Goal: Information Seeking & Learning: Learn about a topic

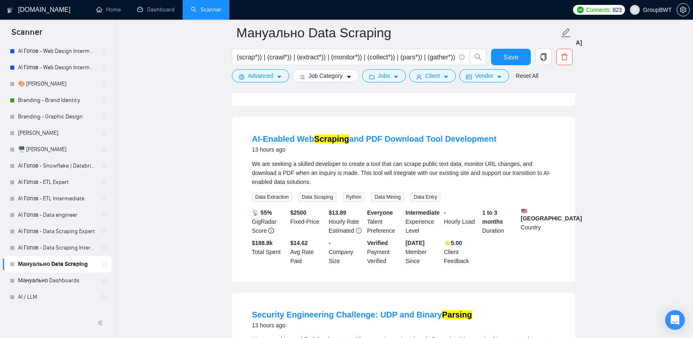
scroll to position [1844, 0]
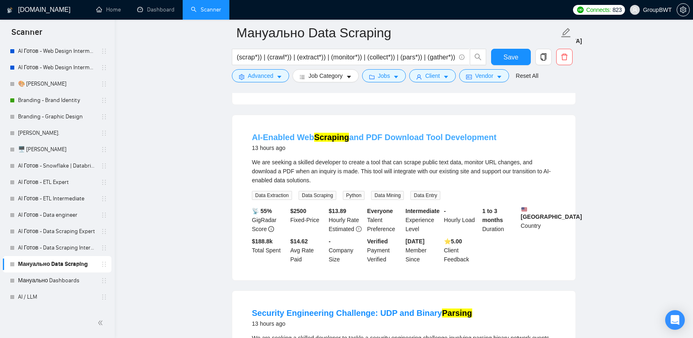
click at [413, 133] on link "AI-Enabled Web Scraping and PDF Download Tool Development" at bounding box center [374, 137] width 245 height 9
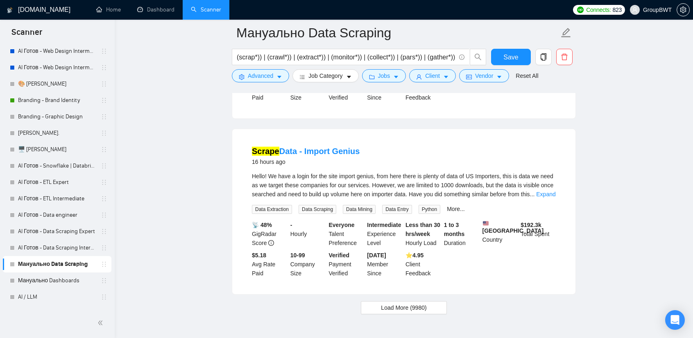
scroll to position [3479, 0]
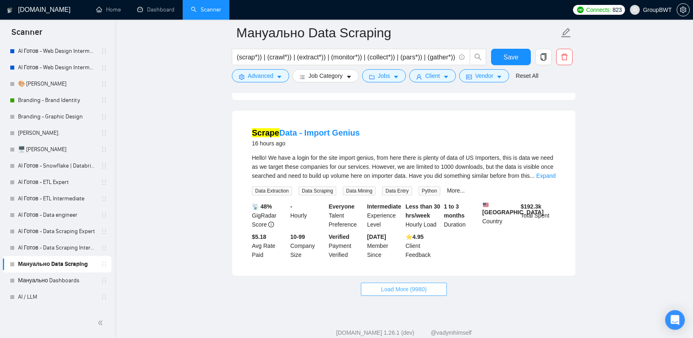
click at [404, 285] on span "Load More (9980)" at bounding box center [403, 289] width 45 height 9
click at [323, 128] on link "Scrape Data - Import Genius" at bounding box center [306, 132] width 108 height 9
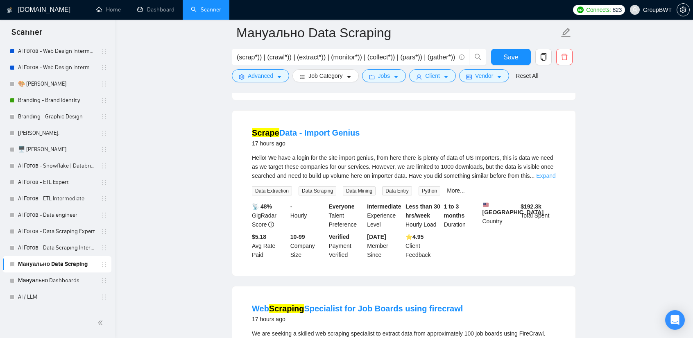
click at [539, 173] on link "Expand" at bounding box center [546, 176] width 19 height 7
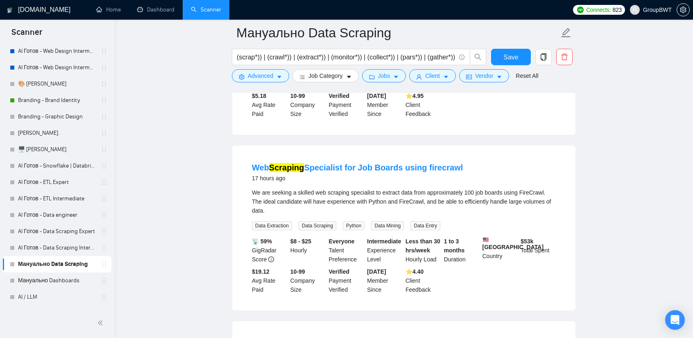
scroll to position [3643, 0]
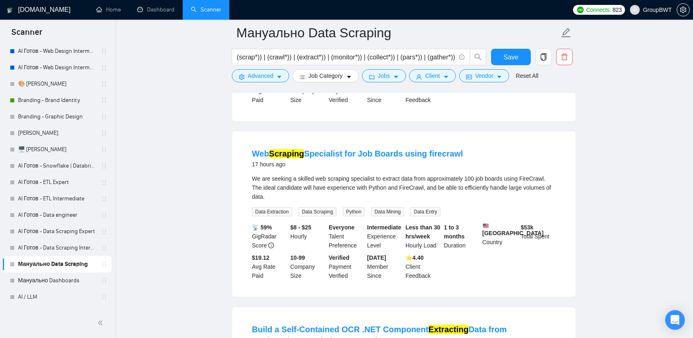
drag, startPoint x: 380, startPoint y: 133, endPoint x: 400, endPoint y: 139, distance: 21.7
click at [380, 149] on link "Web Scraping Specialist for Job Boards using firecrawl" at bounding box center [357, 153] width 211 height 9
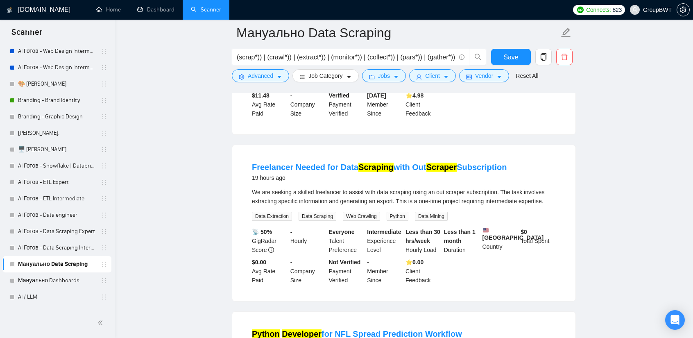
scroll to position [4176, 0]
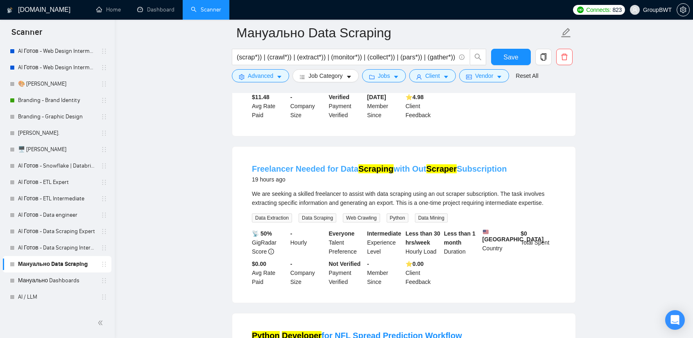
click at [375, 164] on mark "Scraping" at bounding box center [376, 168] width 35 height 9
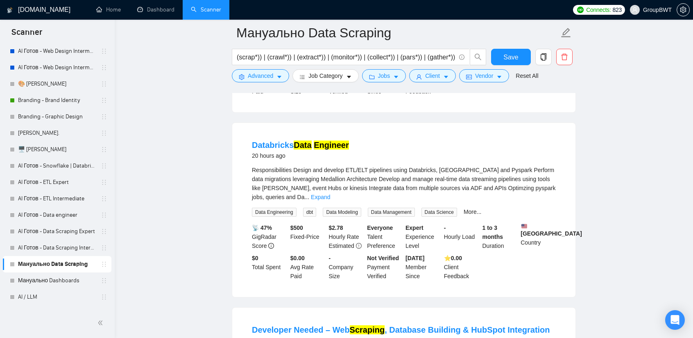
scroll to position [4545, 0]
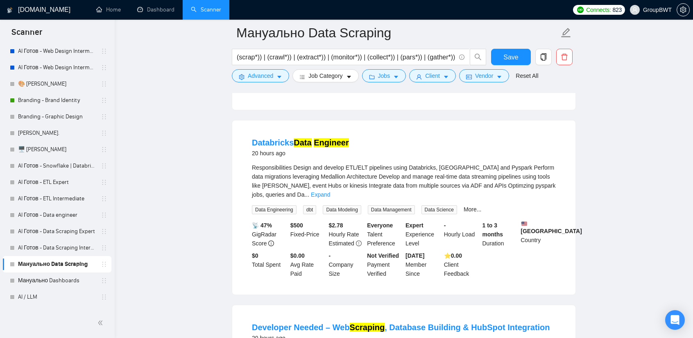
click at [535, 169] on div "Responsibilities Design and develop ETL/ELT pipelines using Databricks, [GEOGRA…" at bounding box center [404, 181] width 304 height 36
click at [295, 138] on mark "Data" at bounding box center [303, 142] width 18 height 9
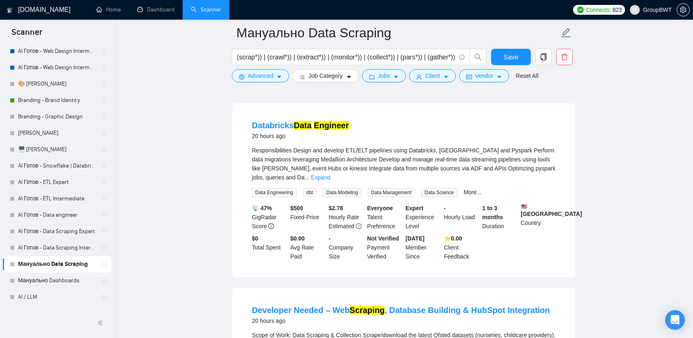
scroll to position [4708, 0]
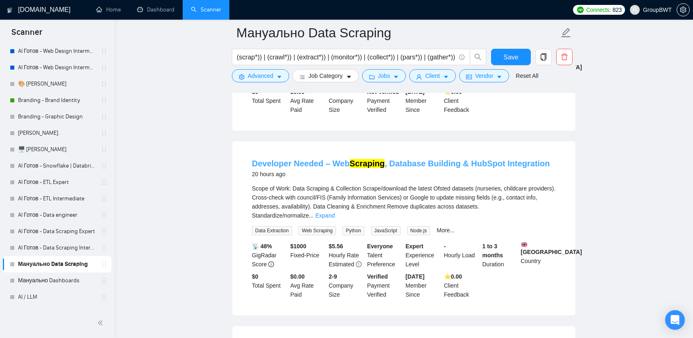
click at [337, 159] on link "Developer Needed – Web Scraping , Database Building & HubSpot Integration" at bounding box center [401, 163] width 298 height 9
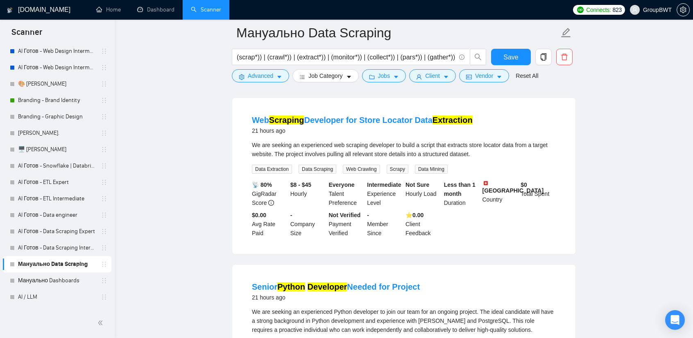
scroll to position [5241, 0]
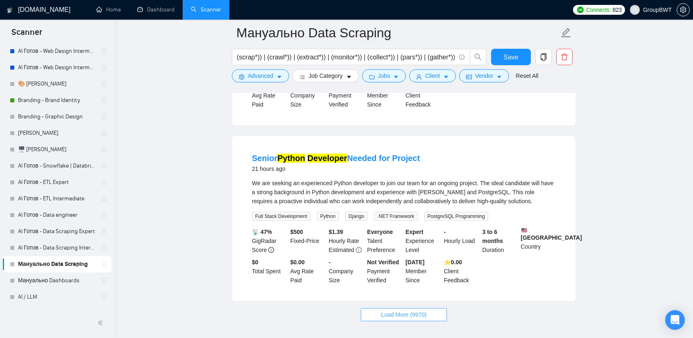
click at [410, 310] on span "Load More (9970)" at bounding box center [403, 314] width 45 height 9
click at [358, 154] on link "Senior Python Developer Needed for Project" at bounding box center [336, 158] width 168 height 9
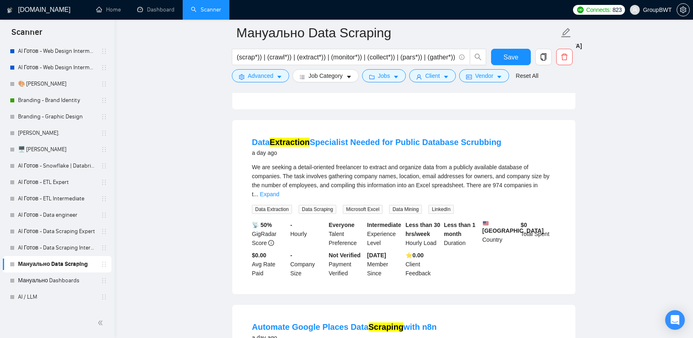
scroll to position [5446, 0]
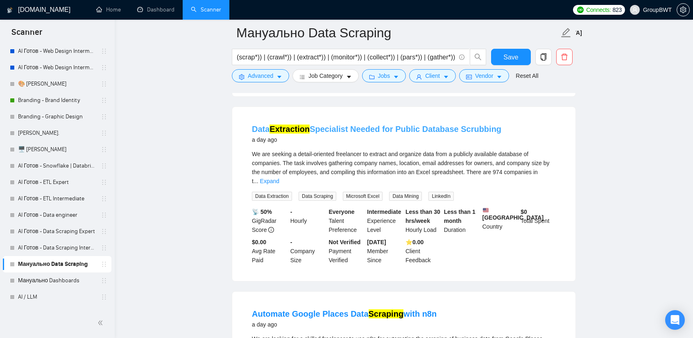
click at [427, 125] on link "Data Extraction Specialist Needed for Public Database Scrubbing" at bounding box center [377, 129] width 250 height 9
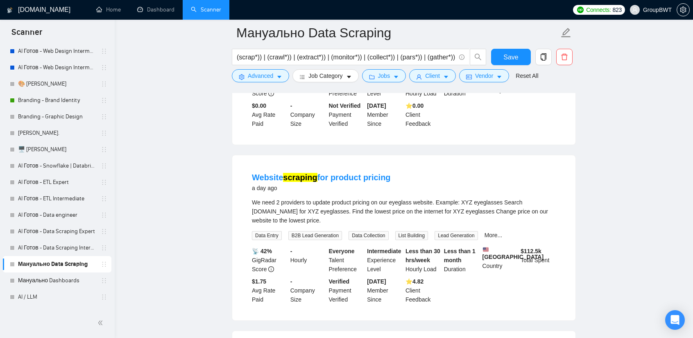
scroll to position [6512, 0]
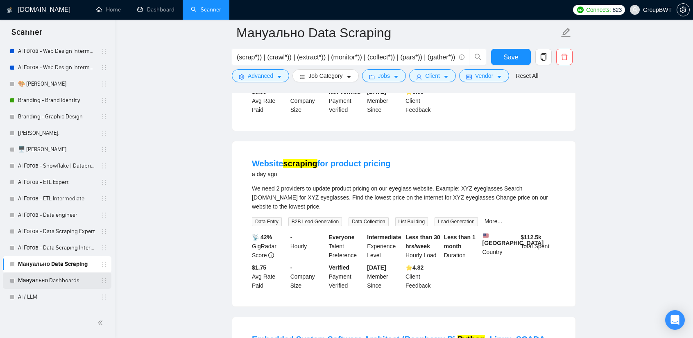
click at [75, 279] on link "Мануально Dashboards" at bounding box center [57, 281] width 78 height 16
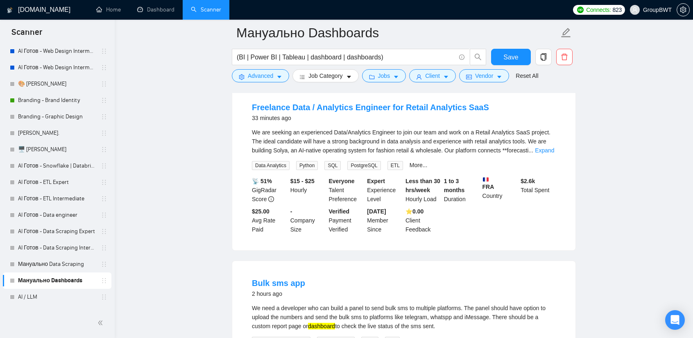
scroll to position [82, 0]
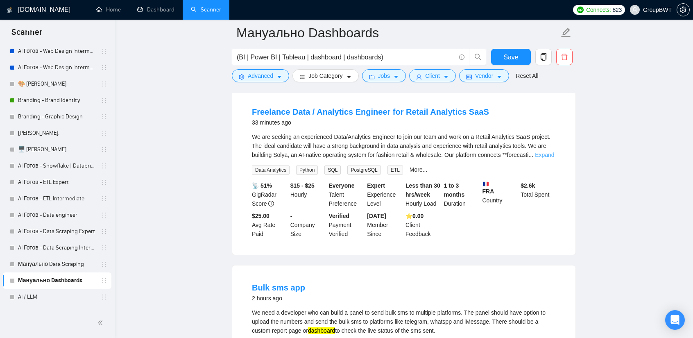
click at [548, 157] on link "Expand" at bounding box center [544, 155] width 19 height 7
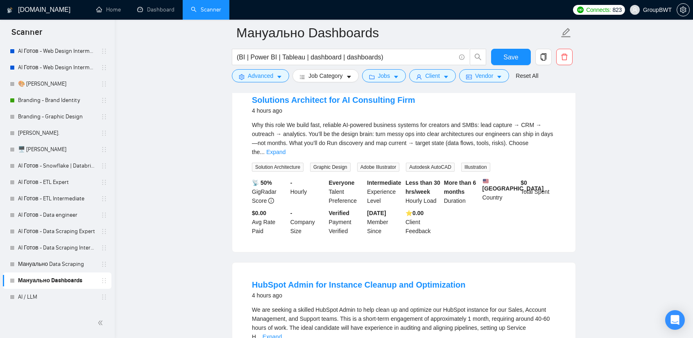
scroll to position [1066, 0]
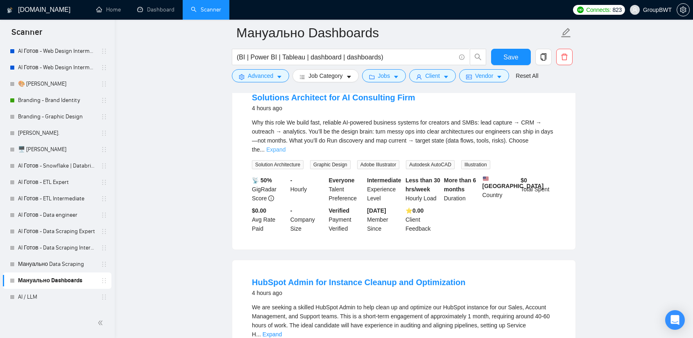
click at [286, 150] on link "Expand" at bounding box center [275, 149] width 19 height 7
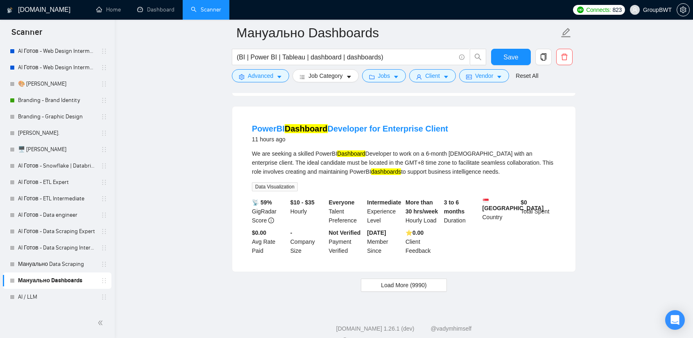
scroll to position [1885, 0]
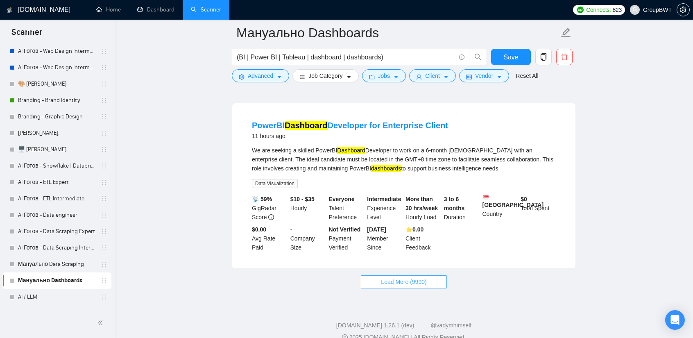
click at [411, 286] on span "Load More (9990)" at bounding box center [403, 281] width 45 height 9
click at [381, 130] on link "PowerBI Dashboard Developer for Enterprise Client" at bounding box center [350, 125] width 196 height 9
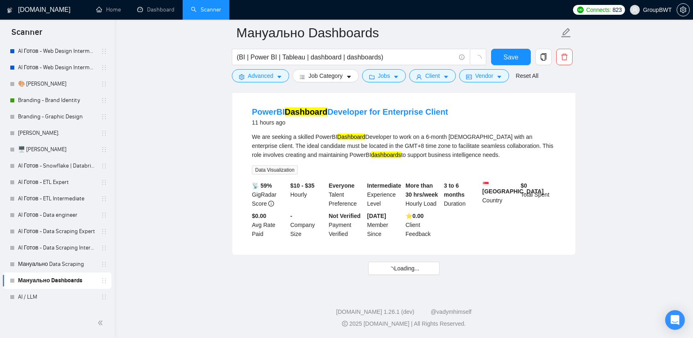
scroll to position [1905, 0]
click at [401, 270] on span "Load More (9990)" at bounding box center [403, 268] width 45 height 9
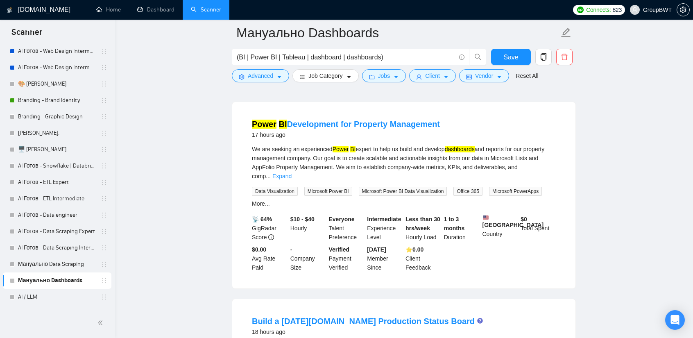
scroll to position [3340, 0]
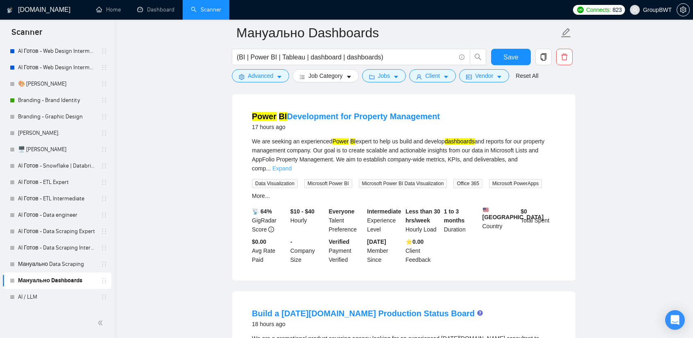
click at [292, 165] on link "Expand" at bounding box center [282, 168] width 19 height 7
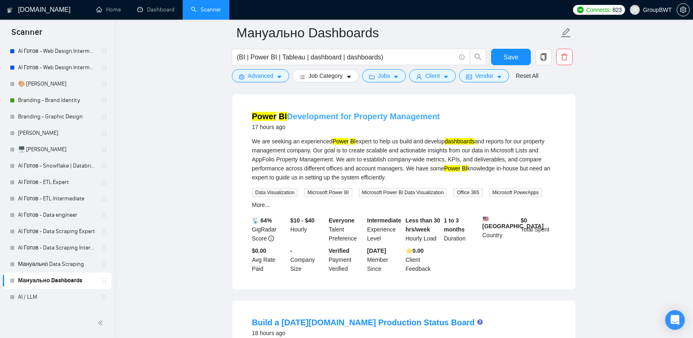
click at [336, 118] on link "Power BI Development for Property Management" at bounding box center [346, 116] width 188 height 9
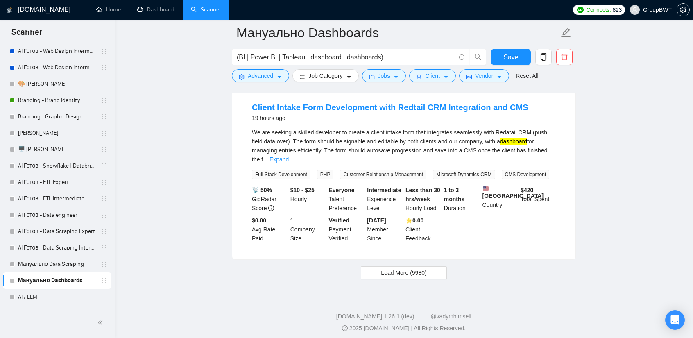
scroll to position [3741, 0]
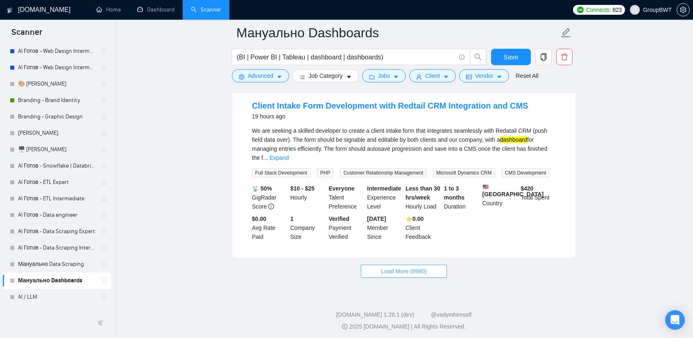
click at [412, 271] on span "Load More (9980)" at bounding box center [403, 271] width 45 height 9
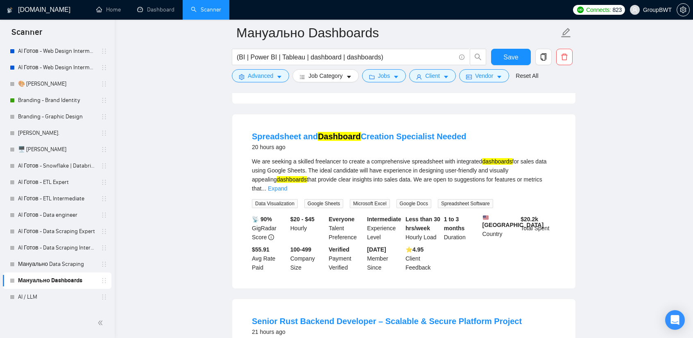
scroll to position [3905, 0]
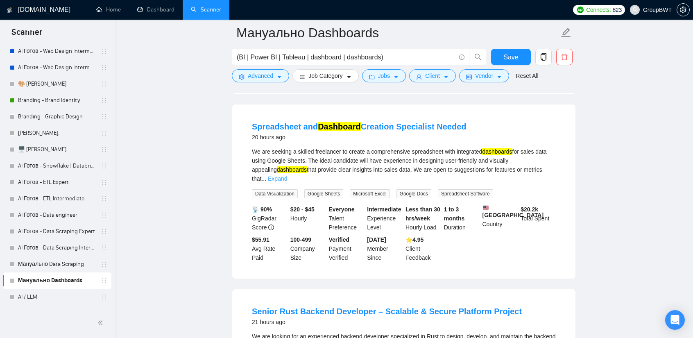
click at [287, 175] on link "Expand" at bounding box center [277, 178] width 19 height 7
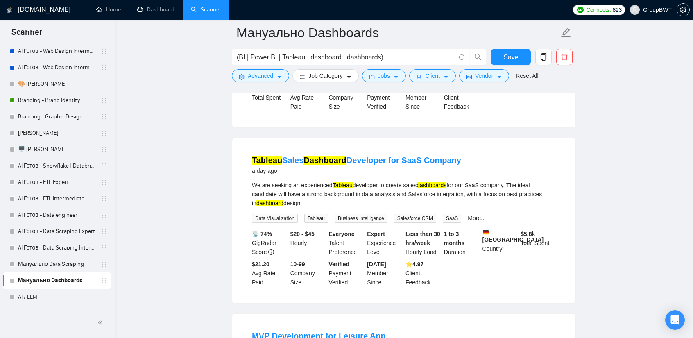
scroll to position [5176, 0]
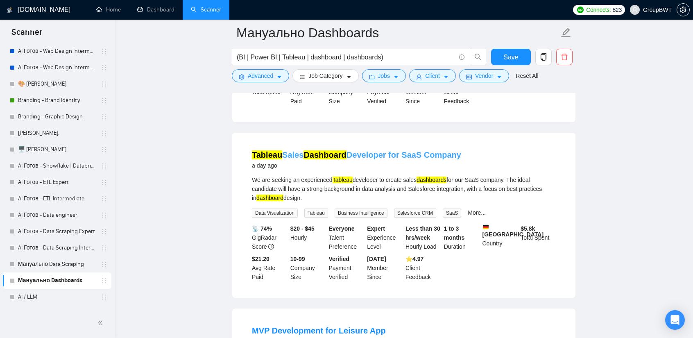
click at [346, 150] on link "Tableau Sales Dashboard Developer for SaaS Company" at bounding box center [356, 154] width 209 height 9
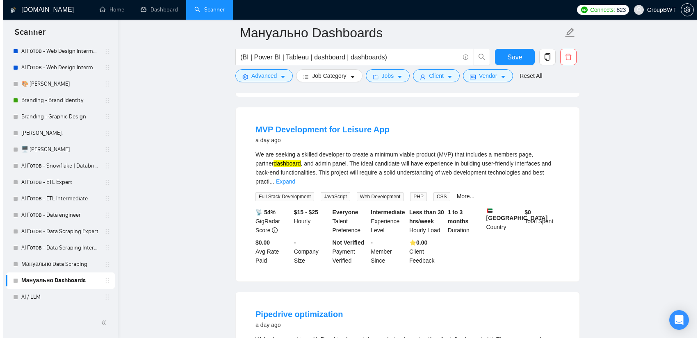
scroll to position [5381, 0]
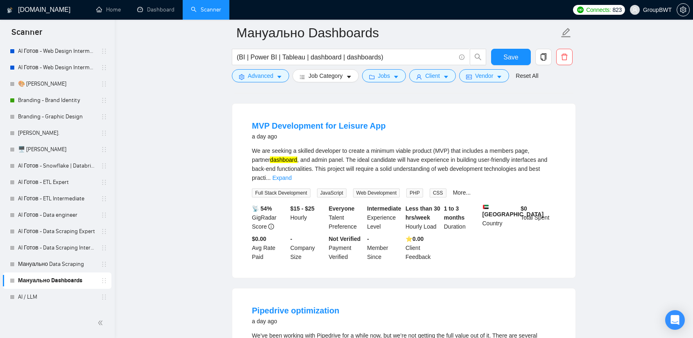
click at [557, 156] on li "MVP Development for Leisure App a day ago We are seeking a skilled developer to…" at bounding box center [404, 191] width 324 height 155
click at [553, 154] on div "We are seeking a skilled developer to create a minimum viable product (MVP) tha…" at bounding box center [404, 164] width 304 height 36
click at [292, 175] on link "Expand" at bounding box center [282, 178] width 19 height 7
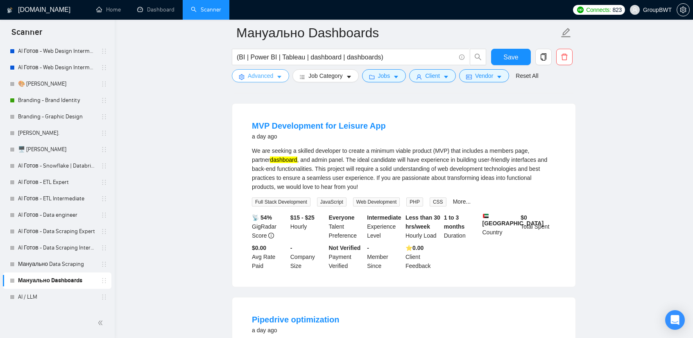
click at [275, 72] on button "Advanced" at bounding box center [260, 75] width 57 height 13
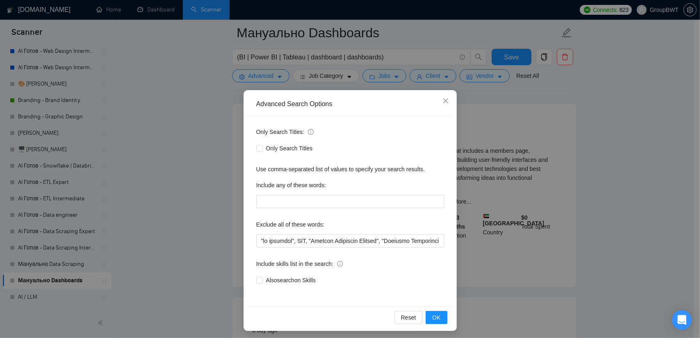
click at [175, 159] on div "Advanced Search Options Only Search Titles: Only Search Titles Use comma-separa…" at bounding box center [350, 169] width 700 height 338
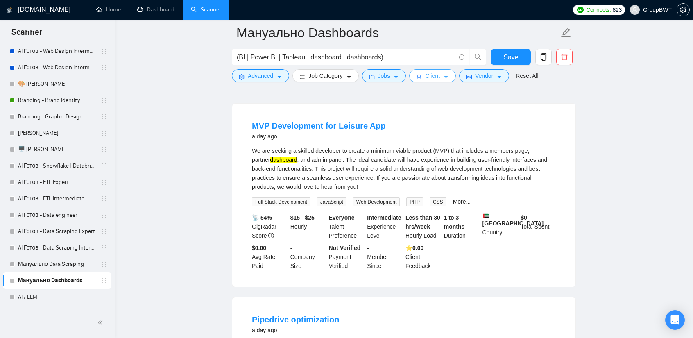
click at [434, 77] on span "Client" at bounding box center [432, 75] width 15 height 9
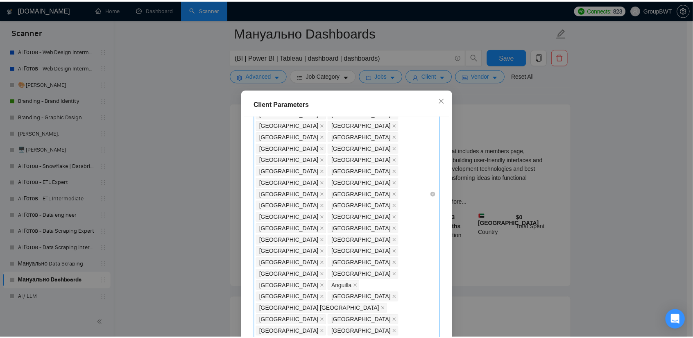
scroll to position [562, 0]
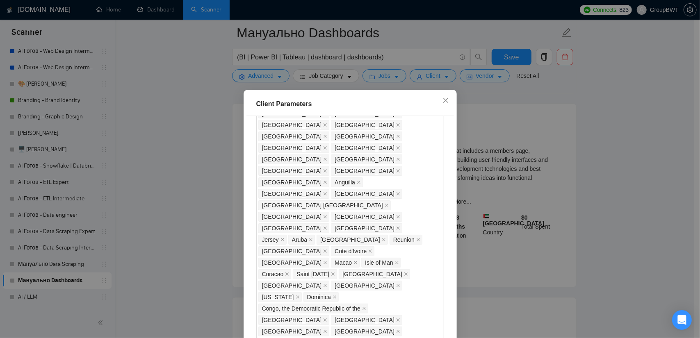
click at [171, 184] on div "Client Parameters Client Location Include Client Countries Select Exclude Clien…" at bounding box center [350, 169] width 700 height 338
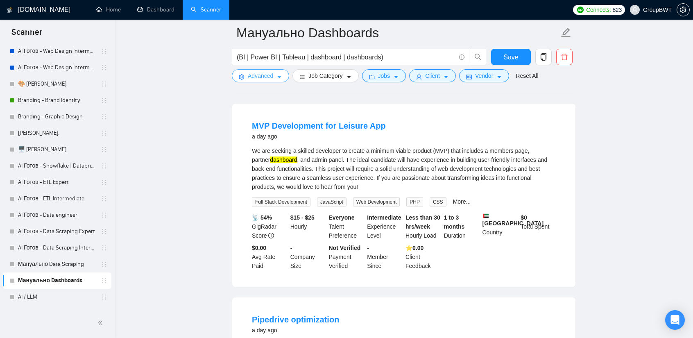
click at [252, 76] on span "Advanced" at bounding box center [260, 75] width 25 height 9
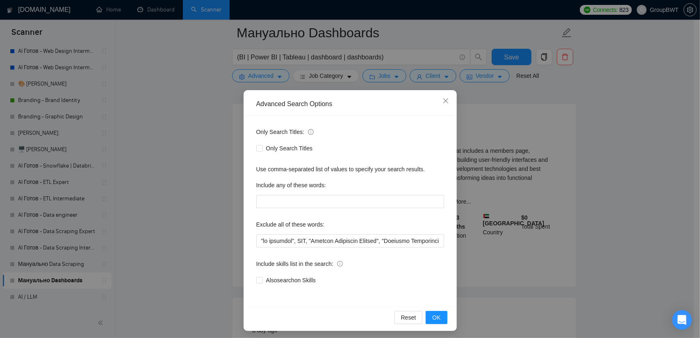
click at [200, 127] on div "Advanced Search Options Only Search Titles: Only Search Titles Use comma-separa…" at bounding box center [350, 169] width 700 height 338
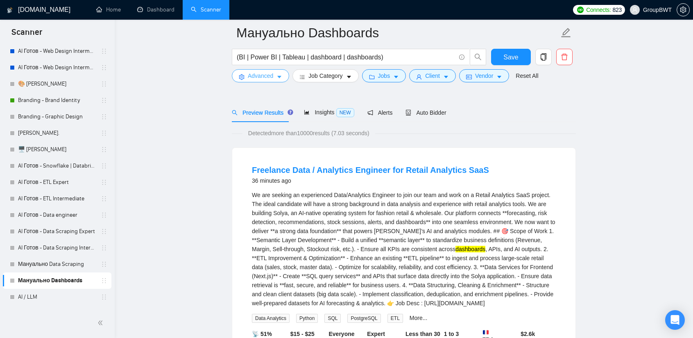
scroll to position [0, 0]
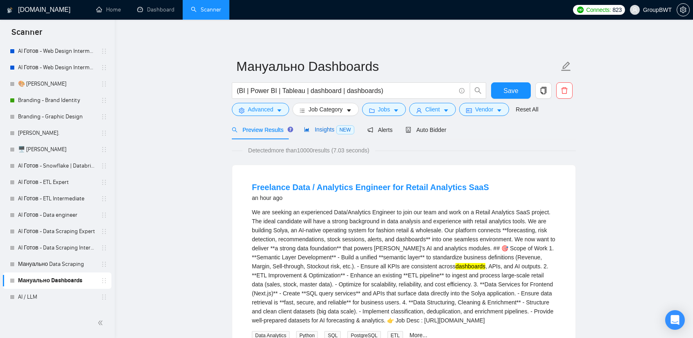
click at [321, 133] on div "Insights NEW" at bounding box center [329, 129] width 50 height 9
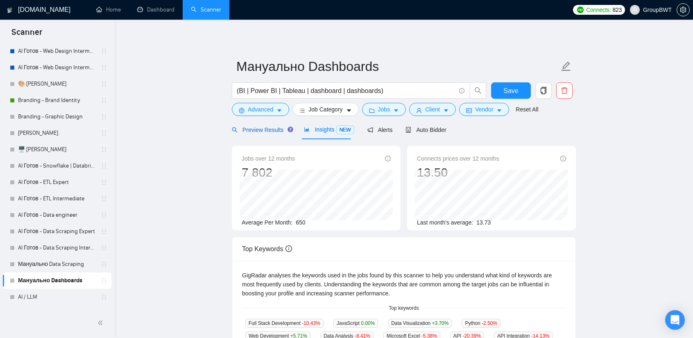
click at [265, 130] on span "Preview Results" at bounding box center [261, 130] width 59 height 7
